Goal: Task Accomplishment & Management: Manage account settings

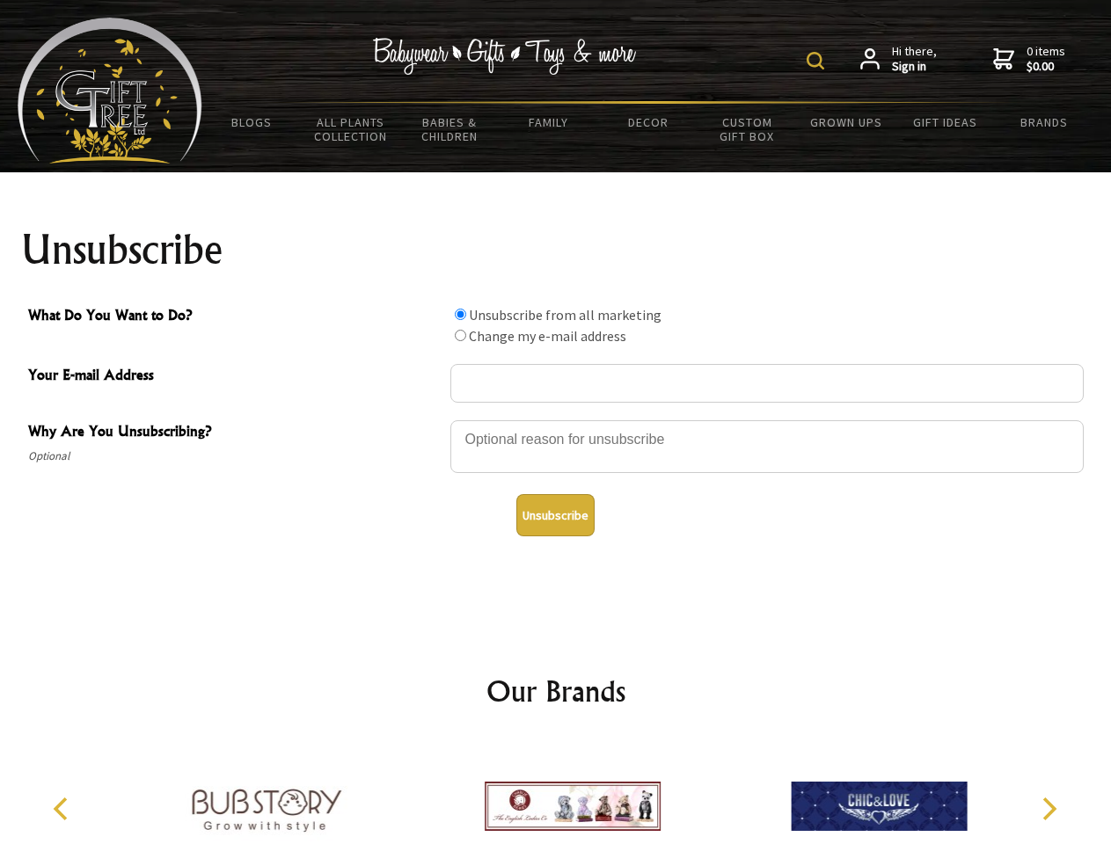
click at [818, 61] on img at bounding box center [816, 61] width 18 height 18
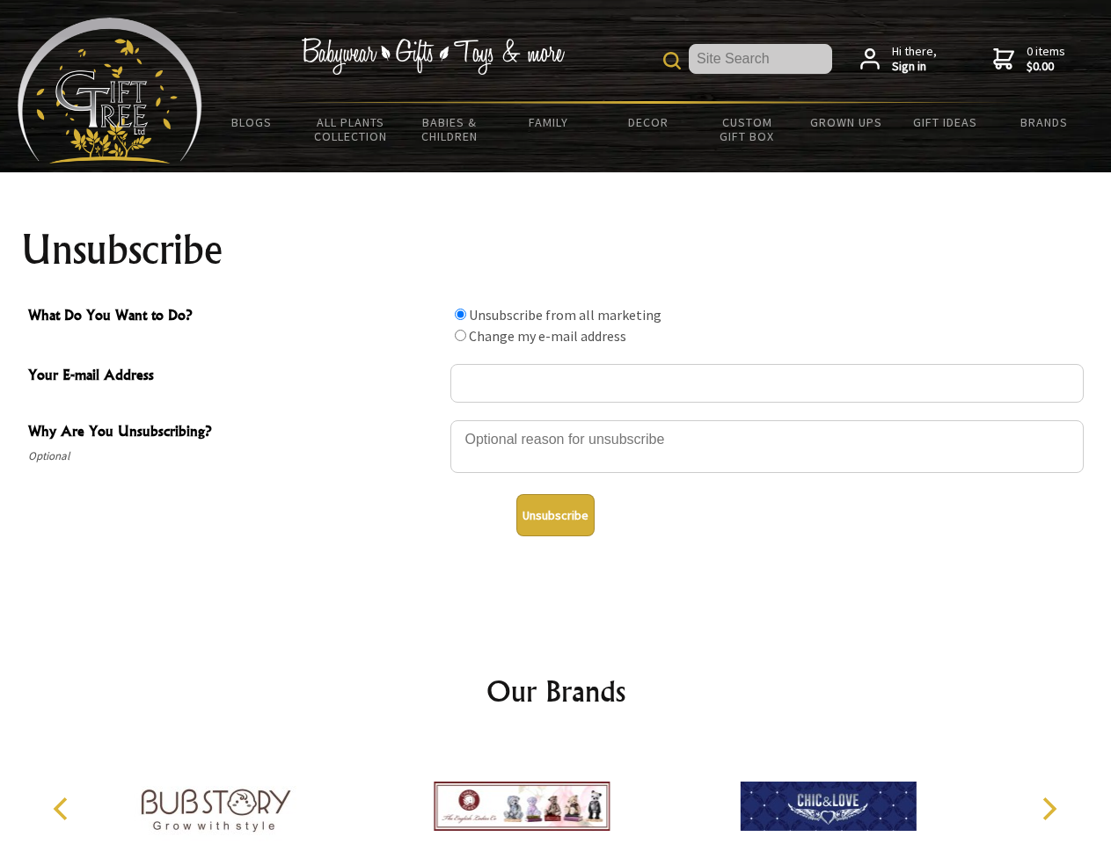
click at [556, 420] on div at bounding box center [766, 450] width 633 height 62
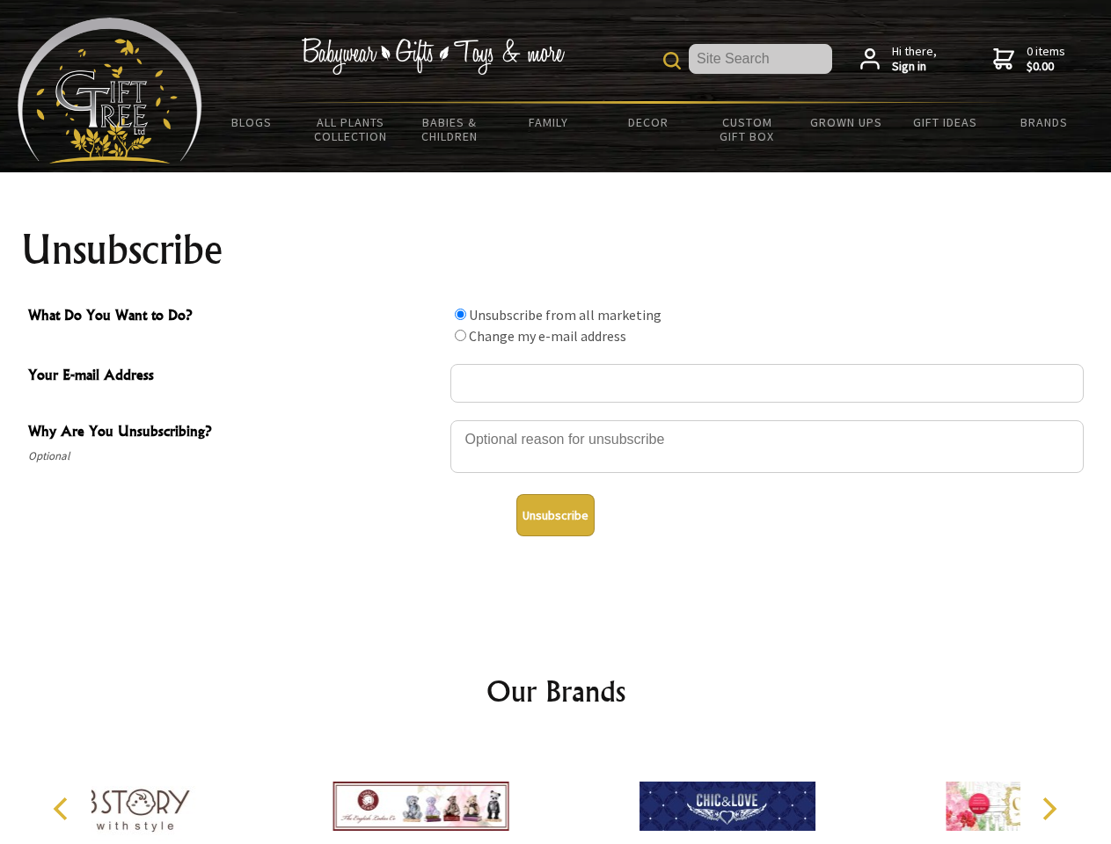
click at [460, 314] on input "What Do You Want to Do?" at bounding box center [460, 314] width 11 height 11
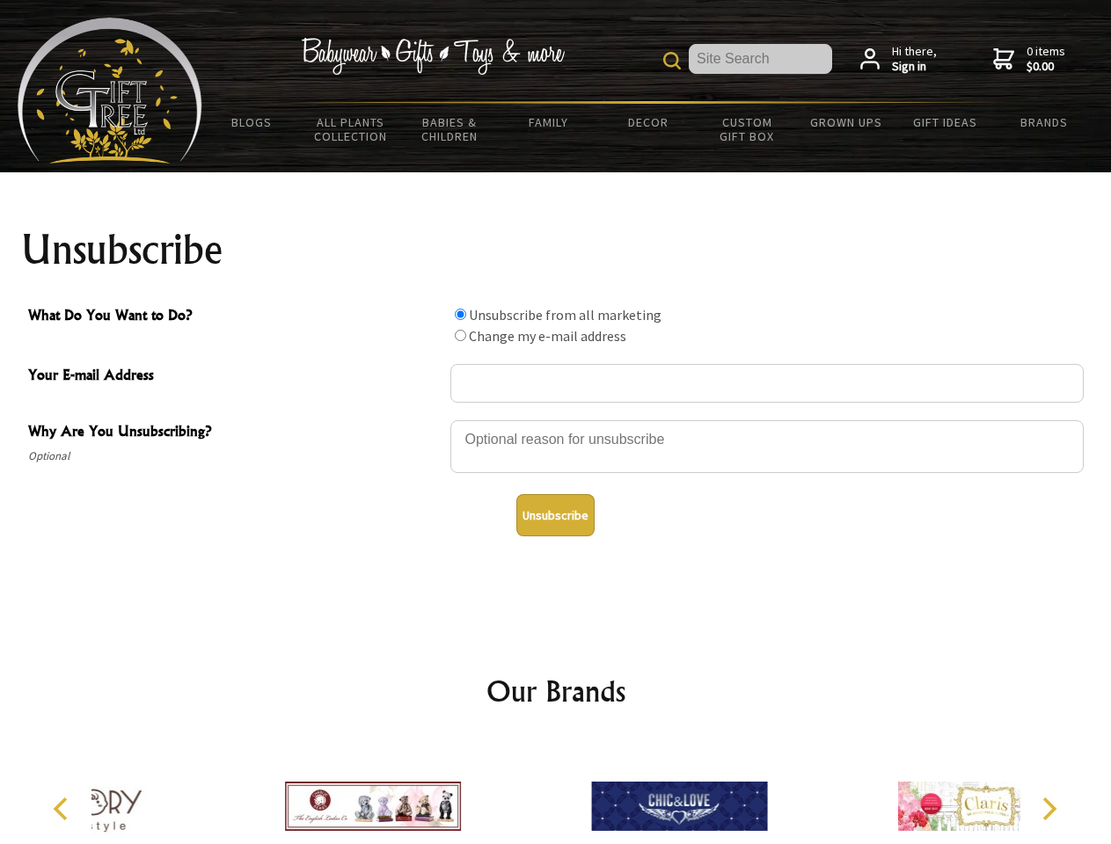
click at [460, 335] on input "What Do You Want to Do?" at bounding box center [460, 335] width 11 height 11
radio input "true"
click at [555, 515] on button "Unsubscribe" at bounding box center [555, 515] width 78 height 42
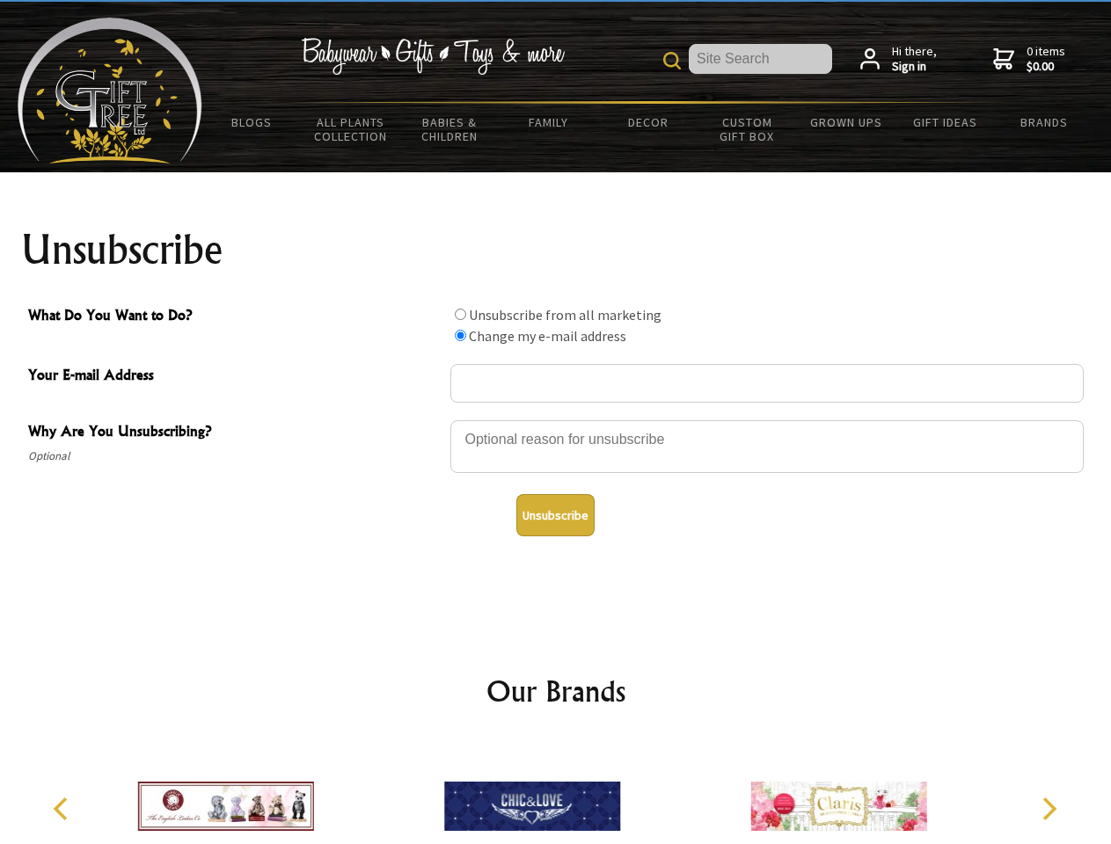
click at [63, 809] on icon "Previous" at bounding box center [62, 809] width 23 height 23
click at [1048, 809] on icon "Next" at bounding box center [1047, 809] width 23 height 23
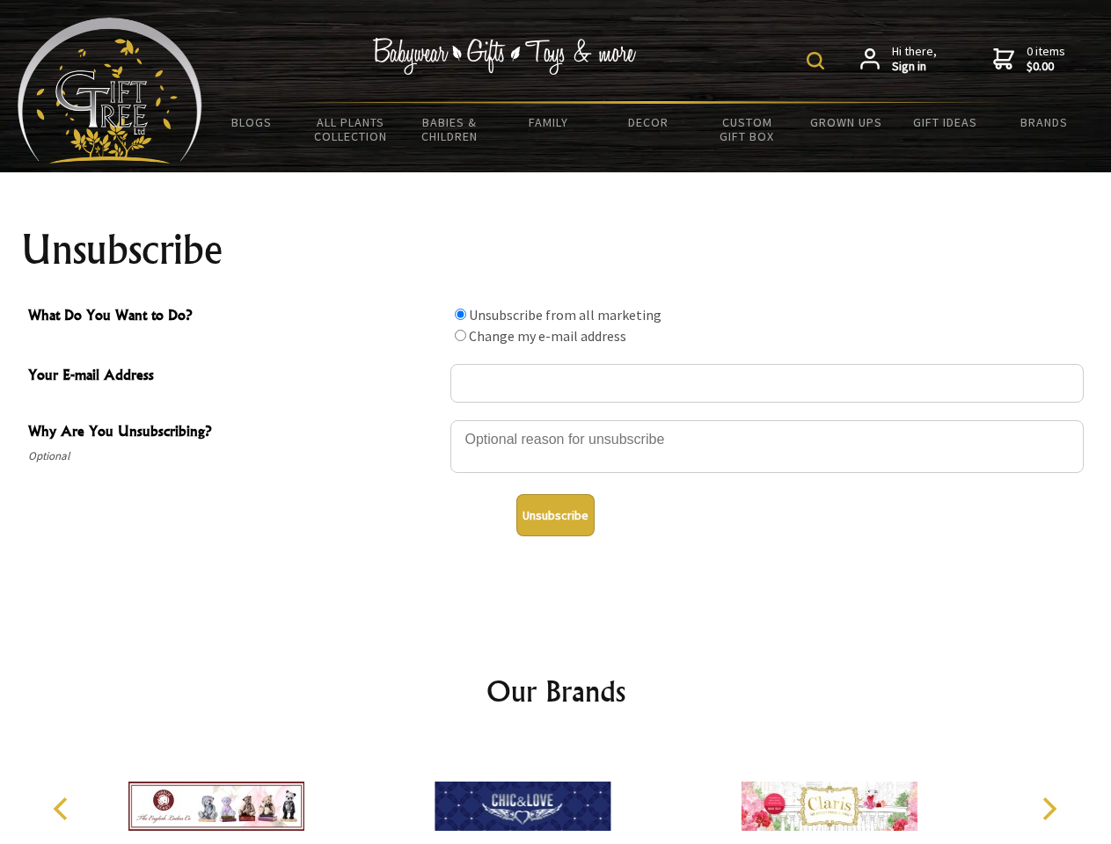
click at [818, 61] on img at bounding box center [816, 61] width 18 height 18
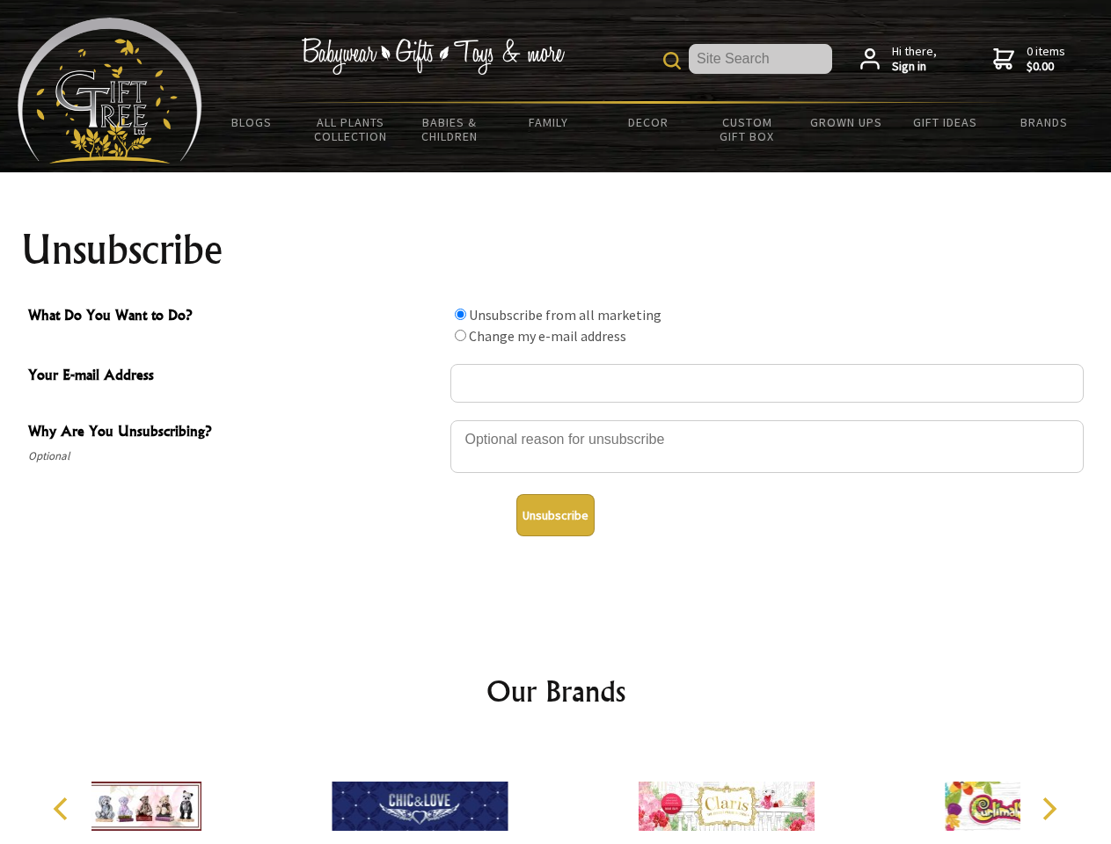
click at [556, 420] on div at bounding box center [766, 450] width 633 height 62
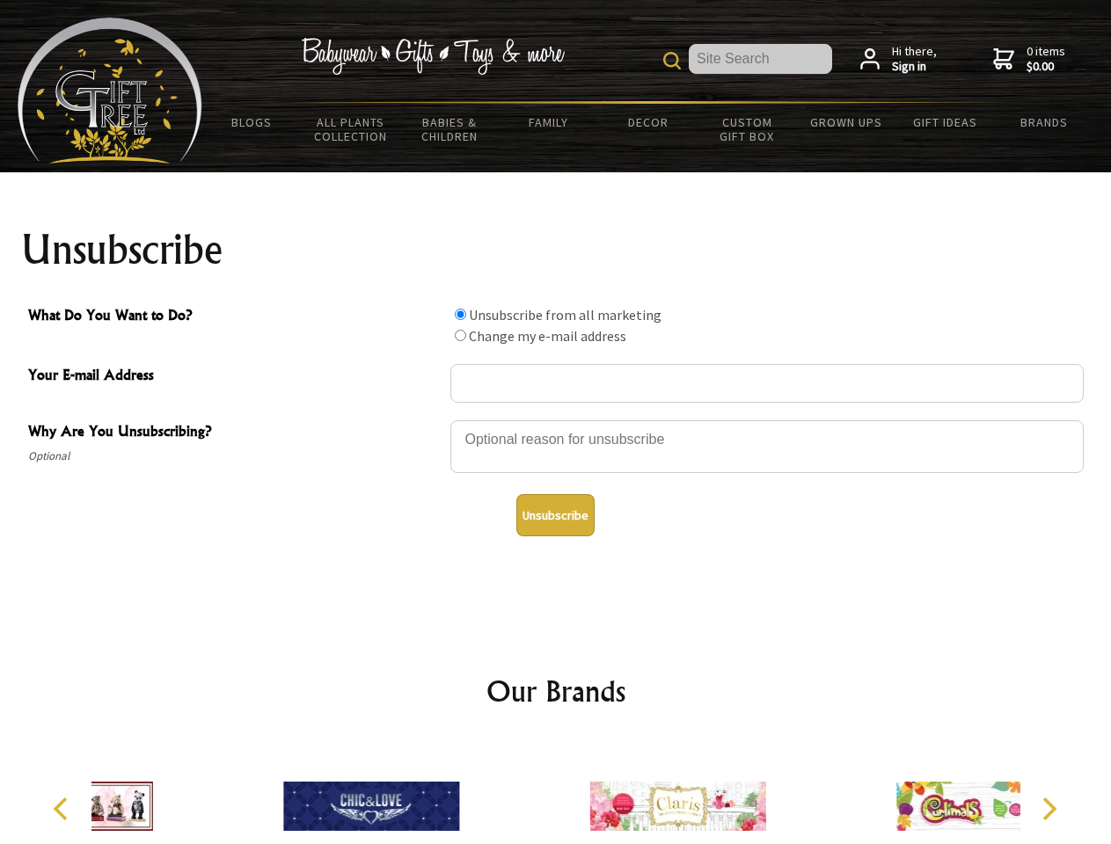
click at [460, 314] on input "What Do You Want to Do?" at bounding box center [460, 314] width 11 height 11
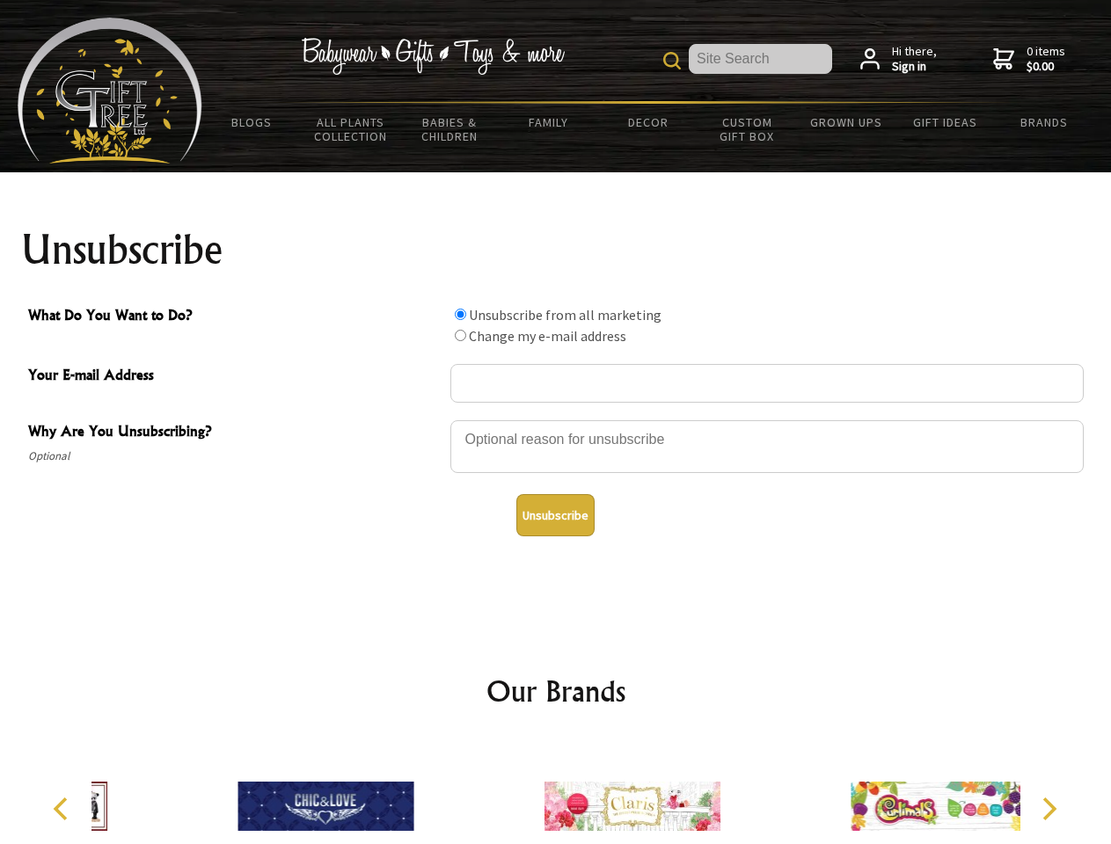
click at [460, 335] on input "What Do You Want to Do?" at bounding box center [460, 335] width 11 height 11
radio input "true"
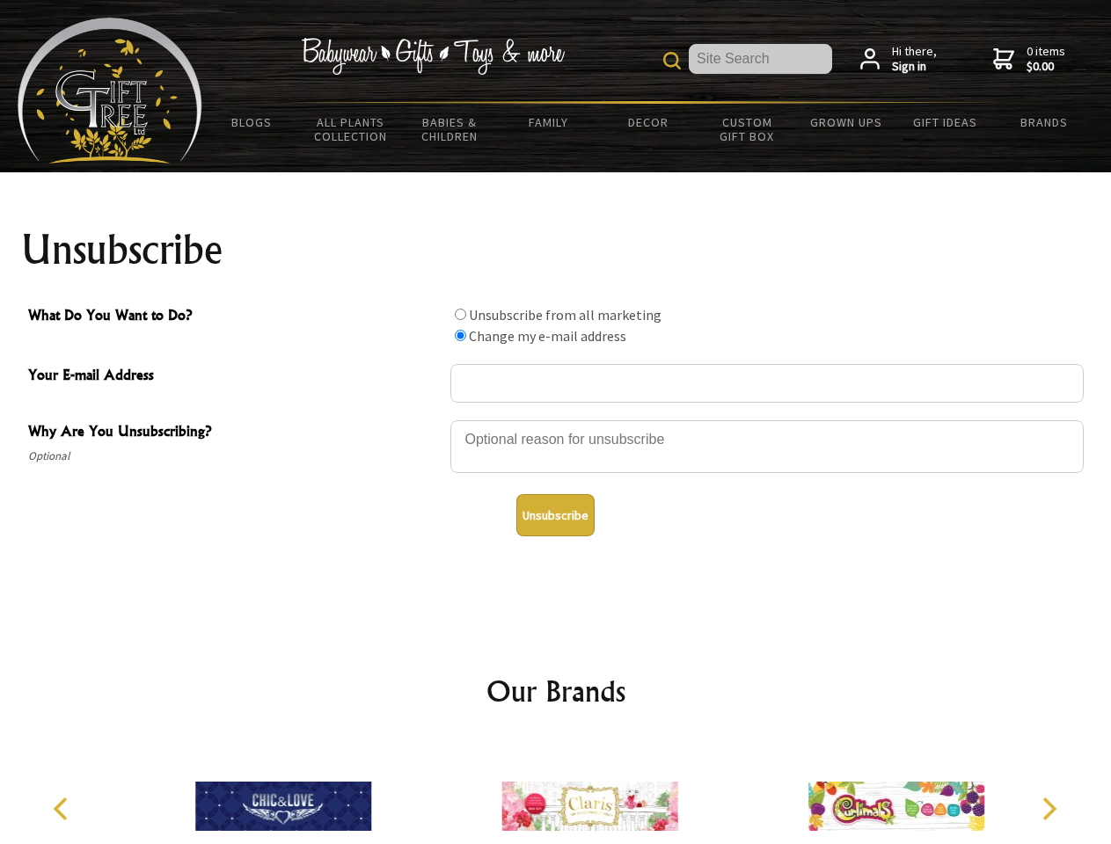
click at [555, 515] on button "Unsubscribe" at bounding box center [555, 515] width 78 height 42
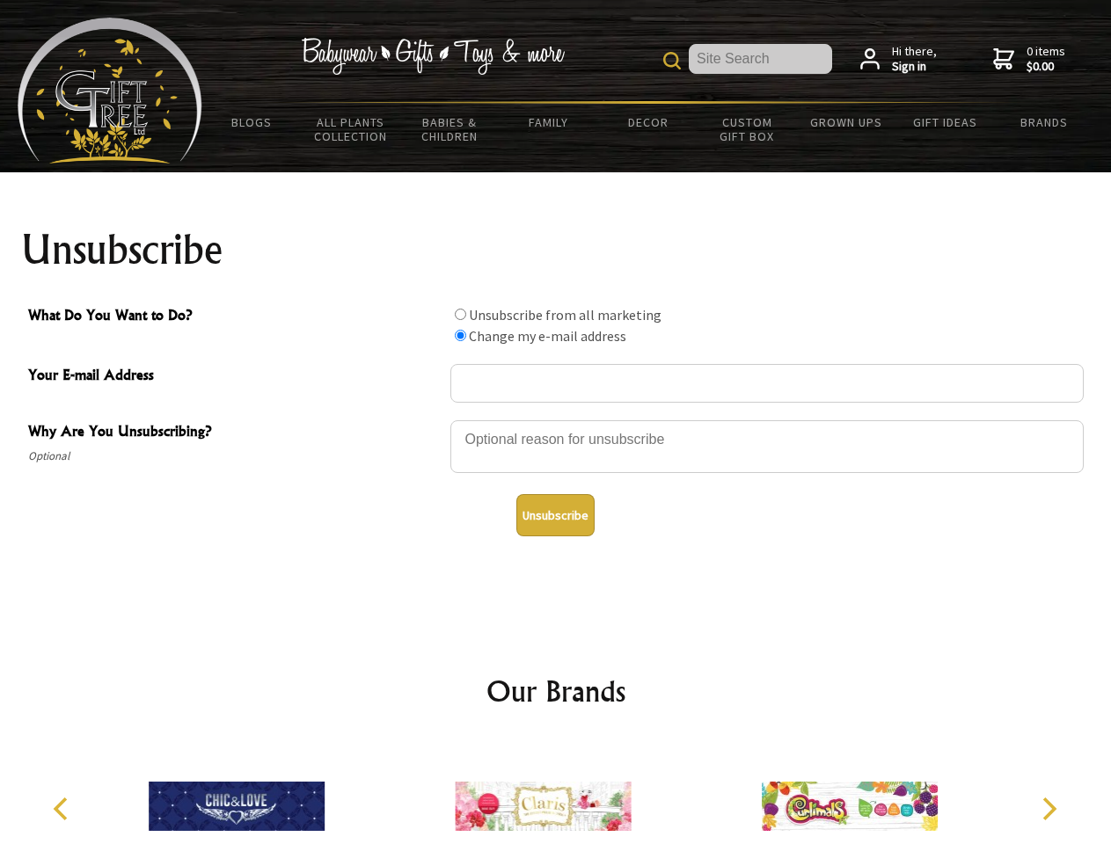
click at [63, 809] on icon "Previous" at bounding box center [62, 809] width 23 height 23
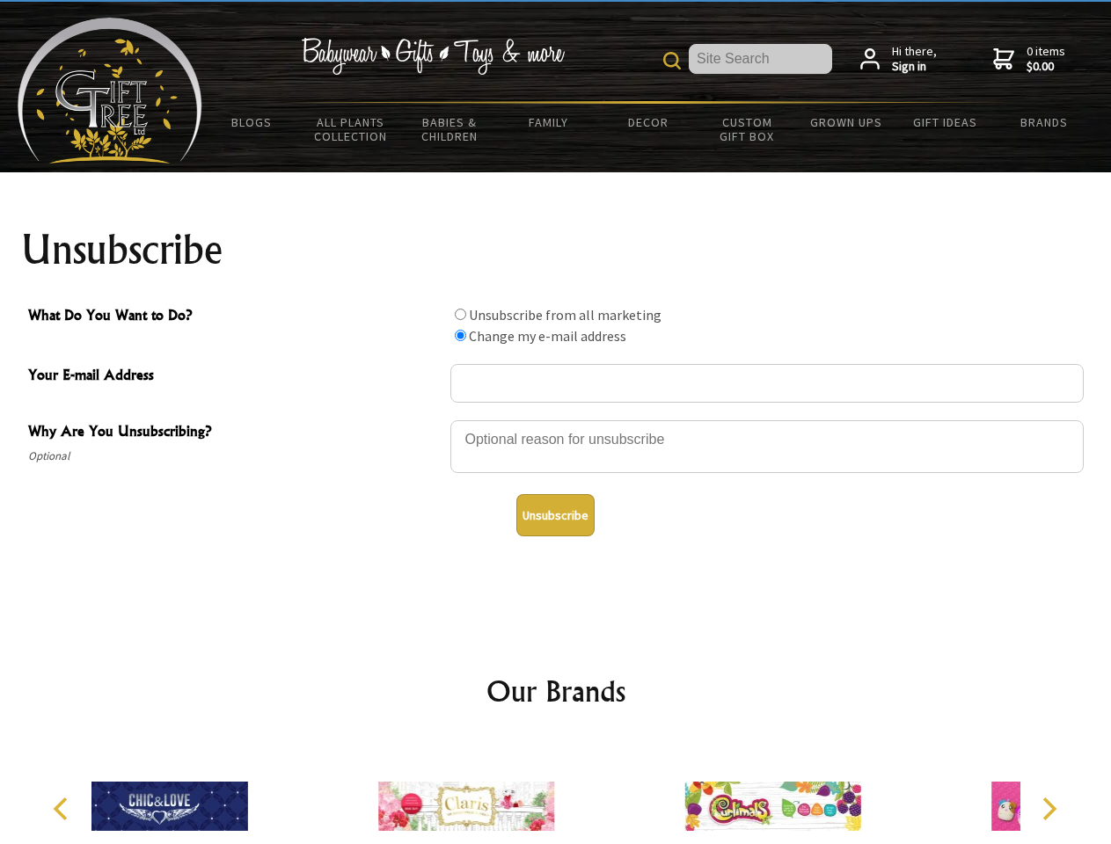
click at [1048, 809] on icon "Next" at bounding box center [1047, 809] width 23 height 23
